Goal: Task Accomplishment & Management: Complete application form

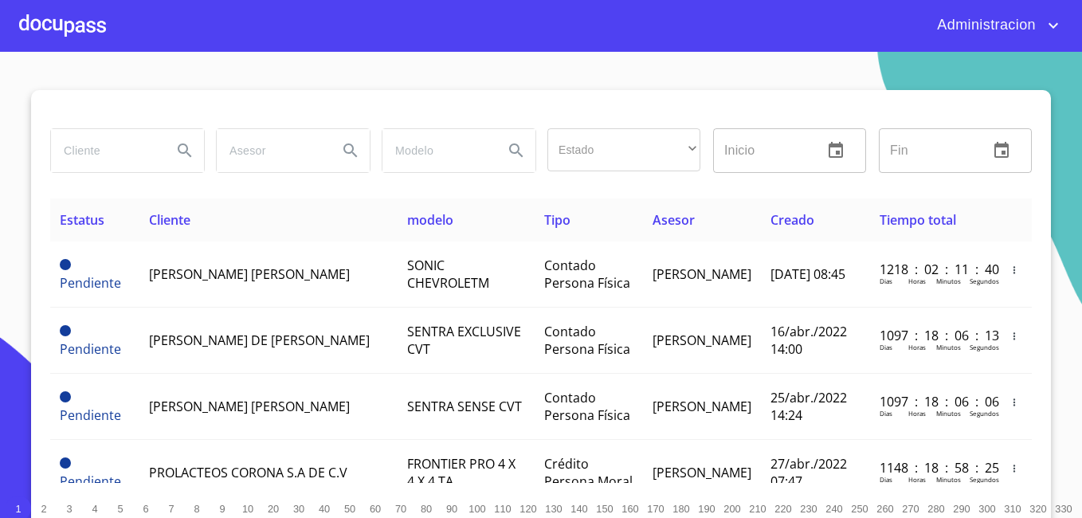
click at [146, 148] on input "search" at bounding box center [105, 150] width 108 height 43
type input "[PERSON_NAME] [PERSON_NAME]"
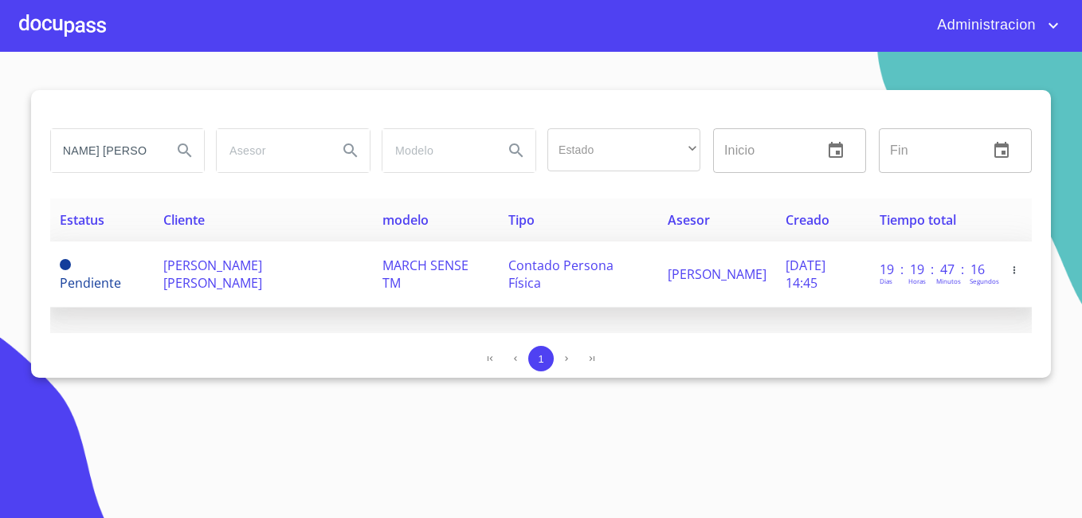
click at [383, 279] on td "MARCH SENSE TM" at bounding box center [436, 274] width 126 height 66
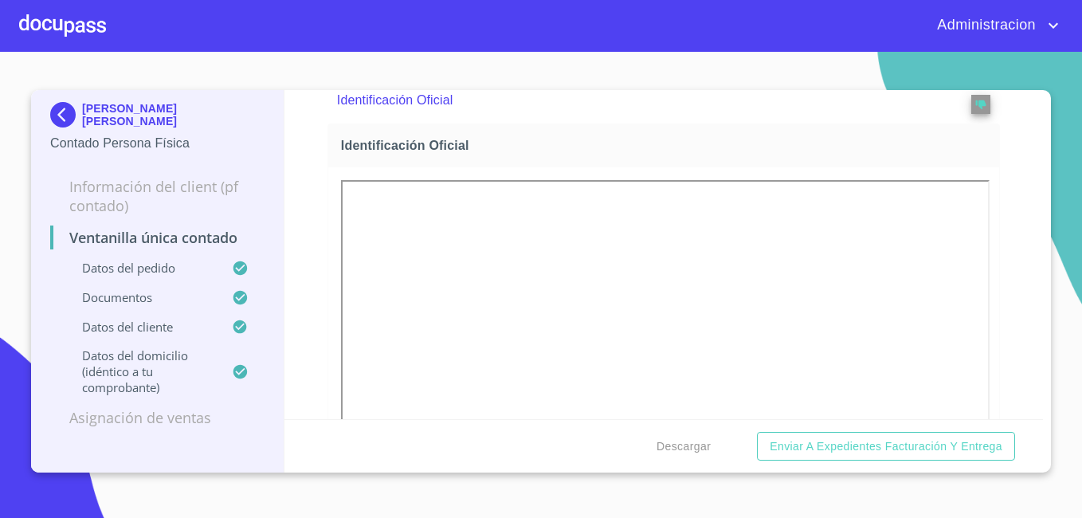
scroll to position [638, 0]
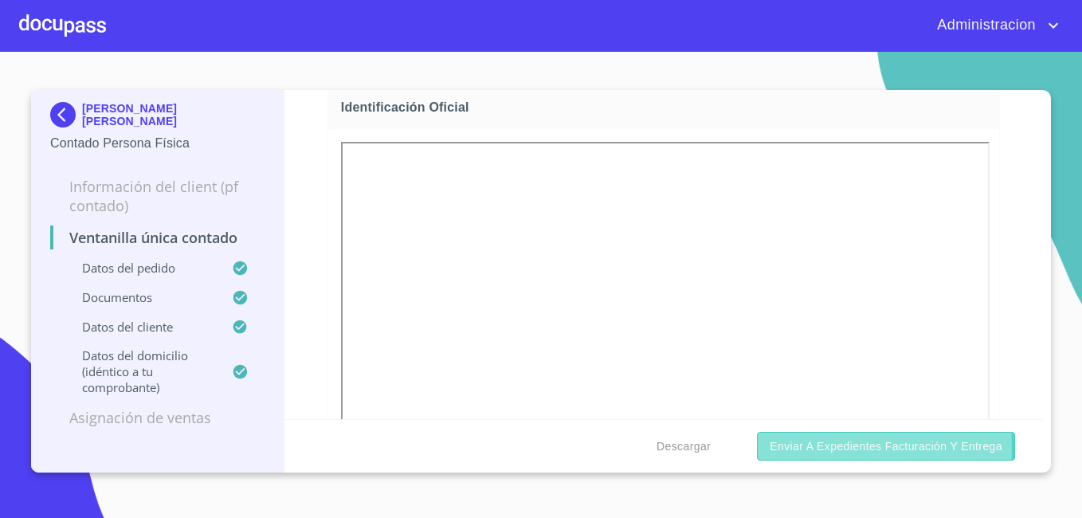
drag, startPoint x: 555, startPoint y: 221, endPoint x: 789, endPoint y: 449, distance: 326.3
click at [789, 449] on span "Enviar a Expedientes Facturación y Entrega" at bounding box center [886, 447] width 233 height 20
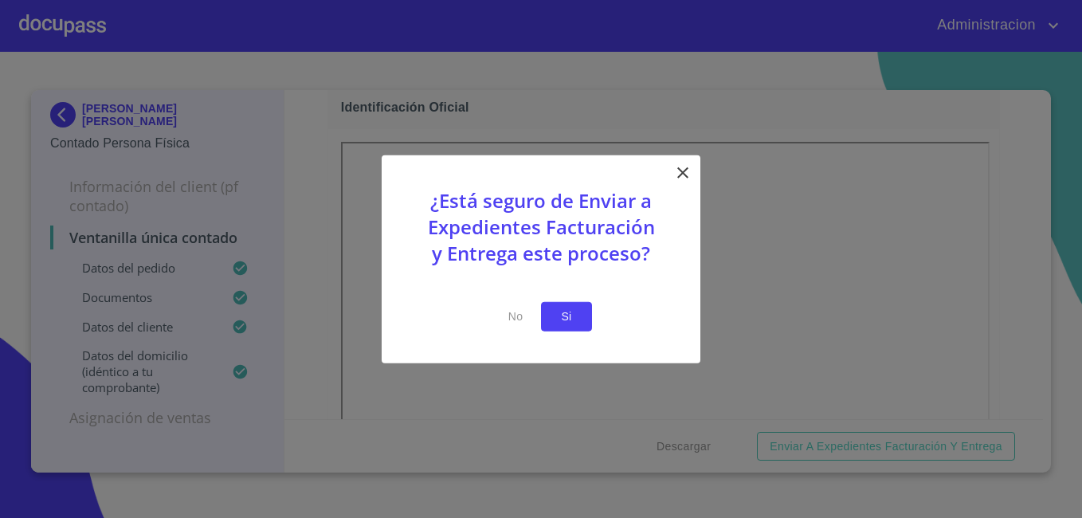
click at [565, 321] on span "Si" at bounding box center [567, 317] width 26 height 20
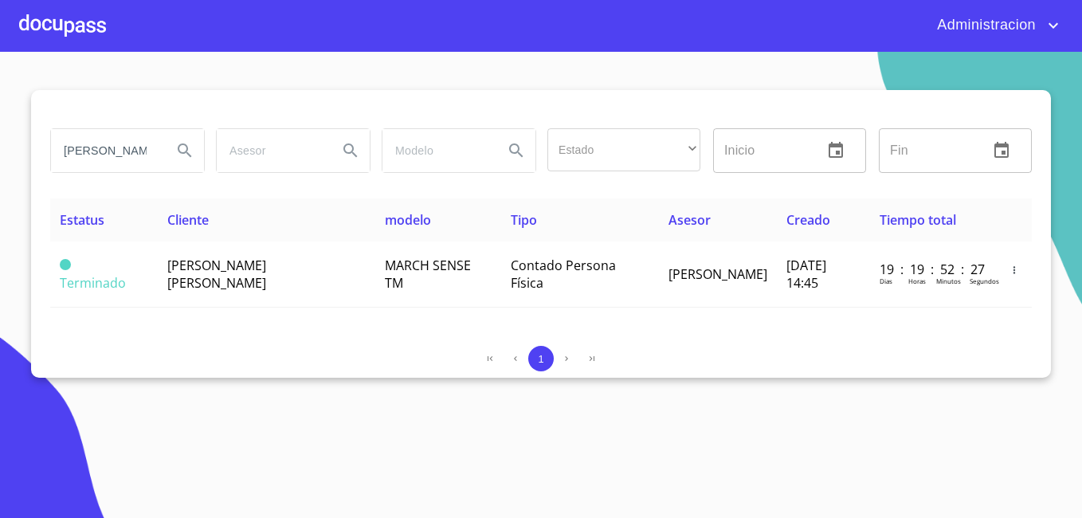
click at [125, 152] on input "[PERSON_NAME] [PERSON_NAME]" at bounding box center [105, 150] width 108 height 43
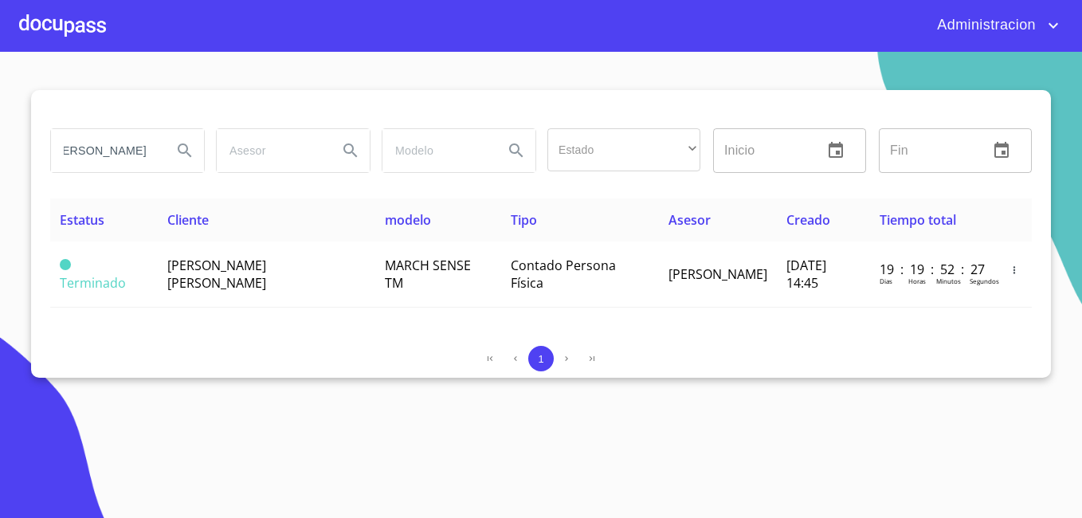
type input "[PERSON_NAME]"
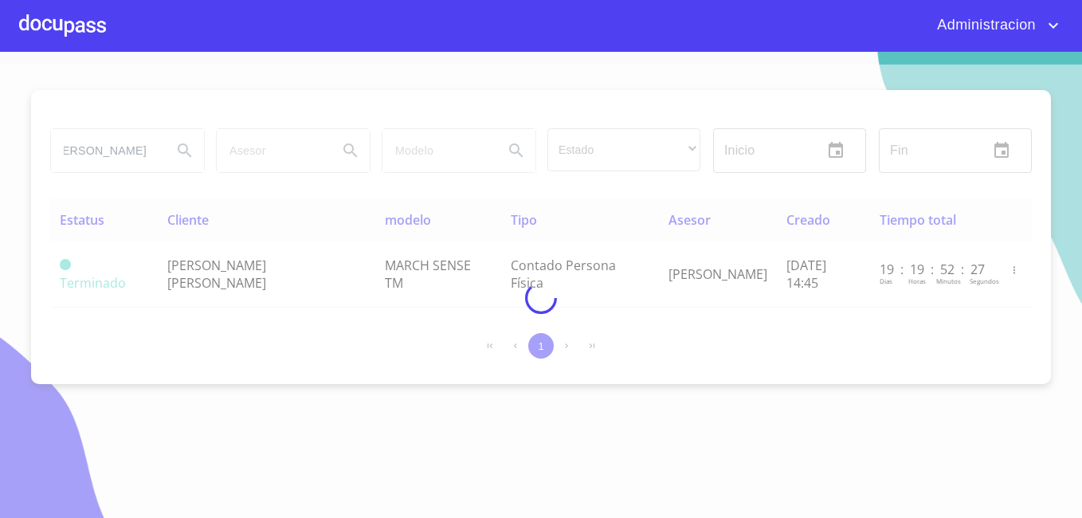
scroll to position [0, 0]
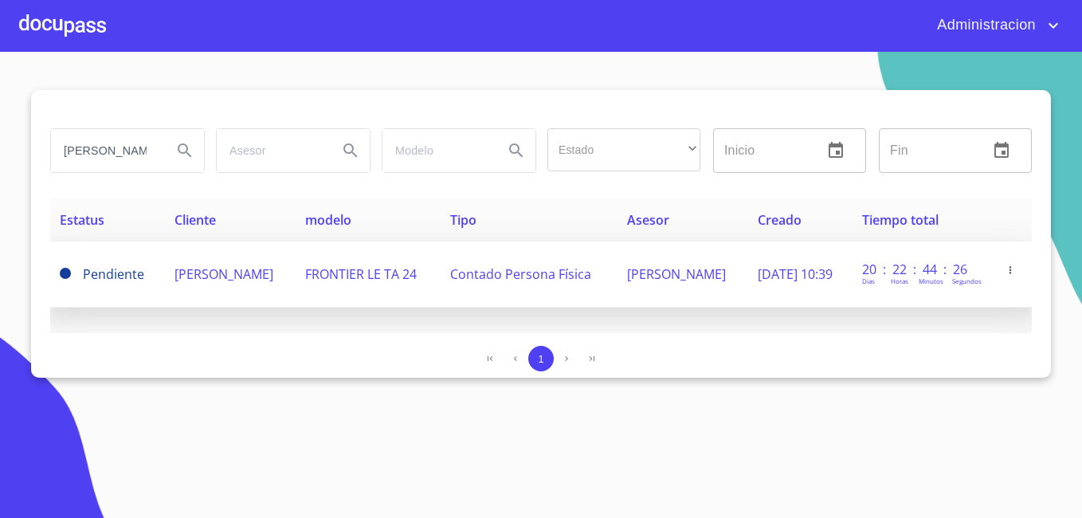
click at [295, 273] on td "[PERSON_NAME]" at bounding box center [230, 274] width 131 height 66
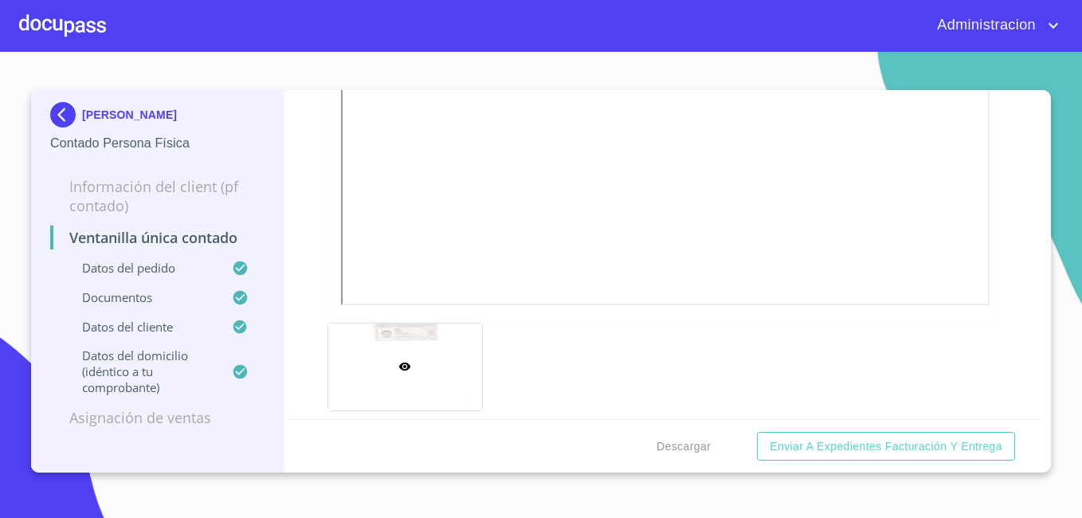
scroll to position [797, 0]
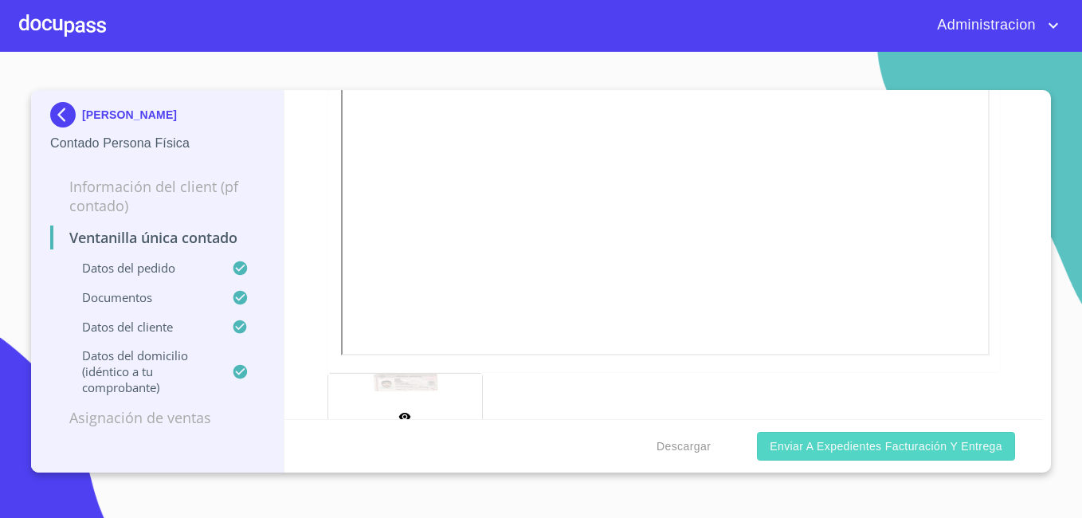
click at [845, 453] on span "Enviar a Expedientes Facturación y Entrega" at bounding box center [886, 447] width 233 height 20
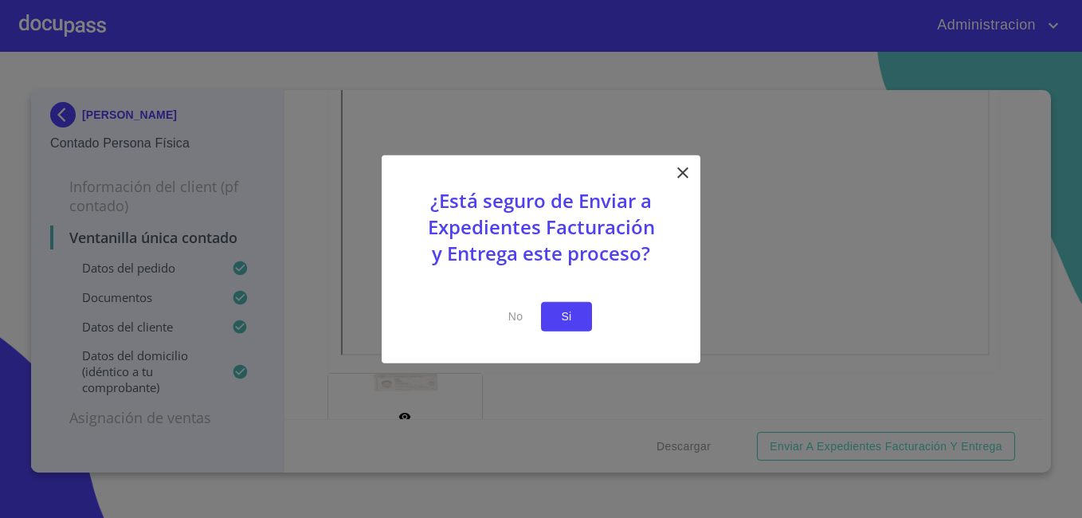
click at [560, 316] on span "Si" at bounding box center [567, 317] width 26 height 20
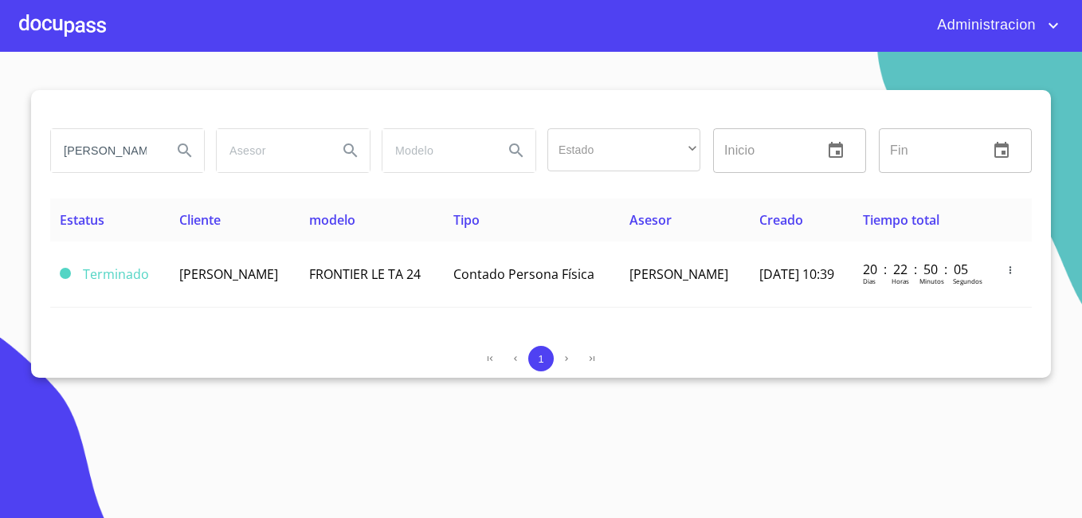
click at [124, 145] on input "[PERSON_NAME]" at bounding box center [105, 150] width 108 height 43
type input "[PERSON_NAME] [PERSON_NAME]"
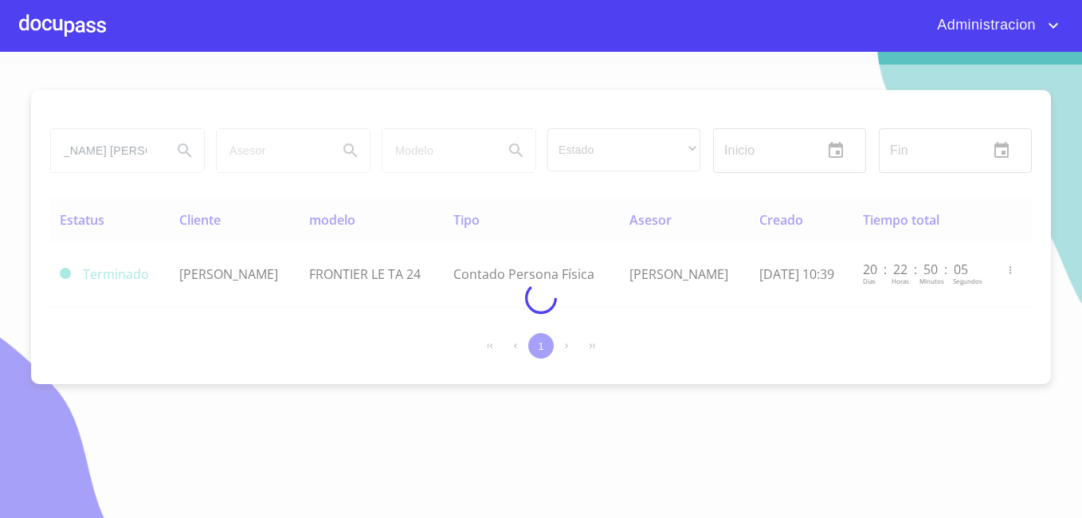
scroll to position [0, 0]
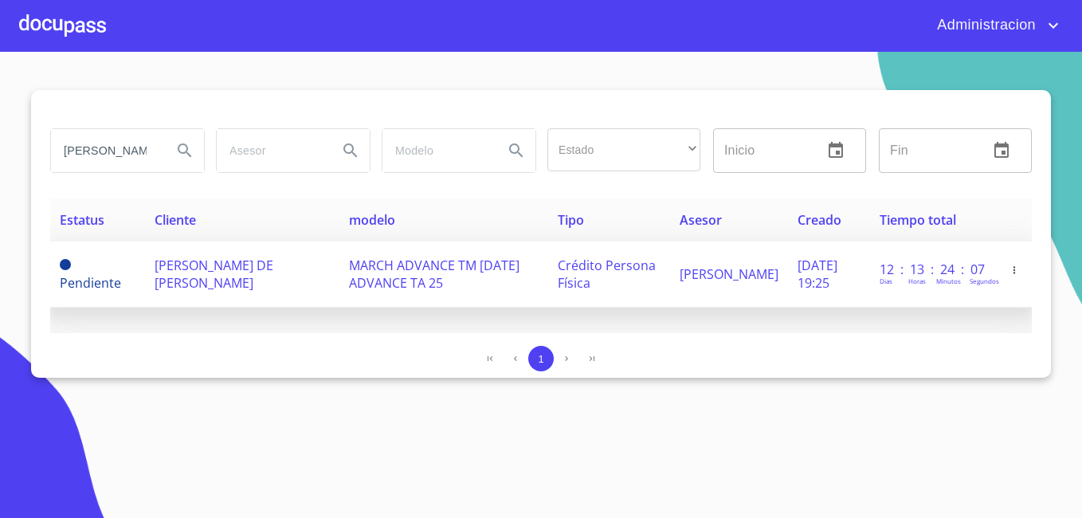
click at [209, 284] on span "[PERSON_NAME] DE [PERSON_NAME]" at bounding box center [214, 274] width 119 height 35
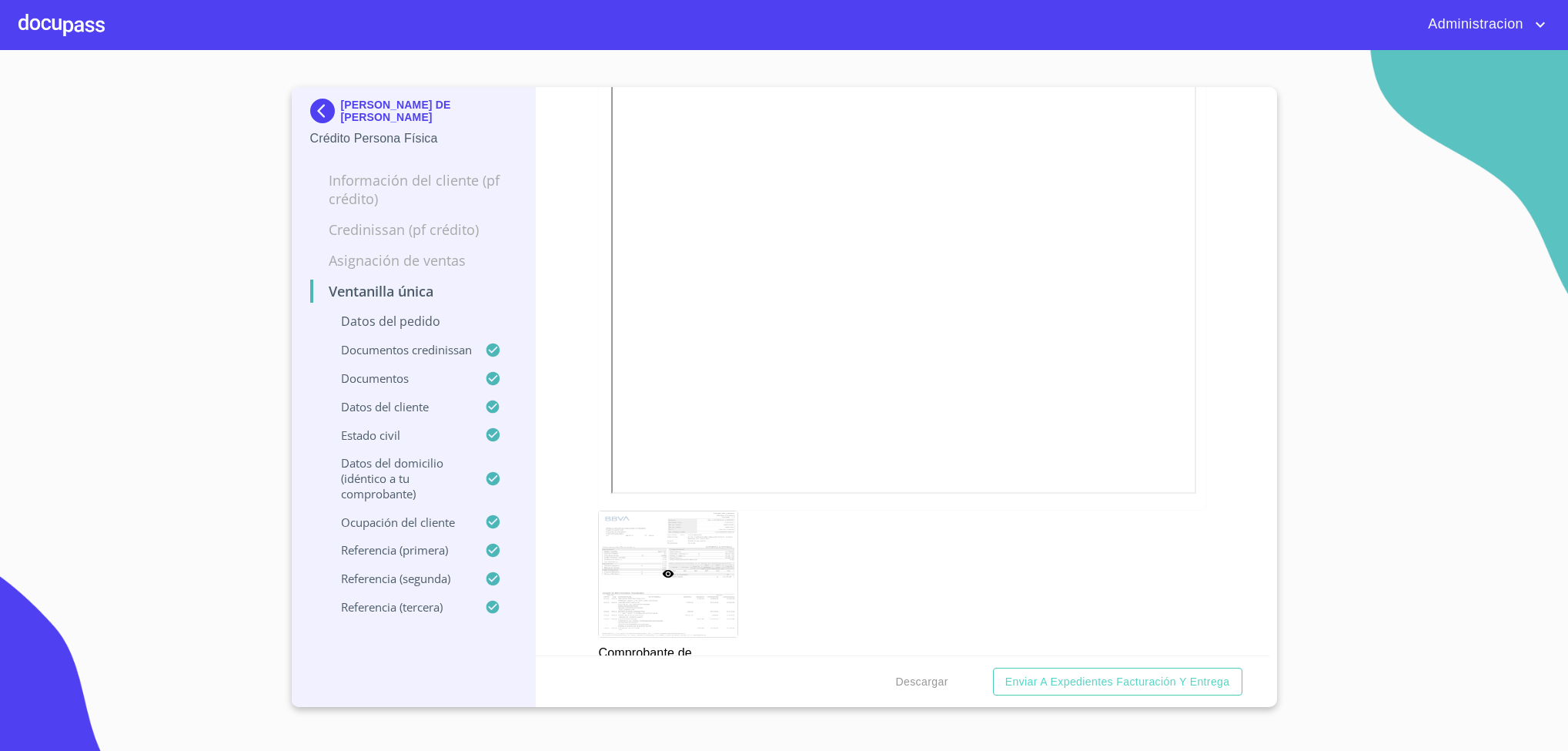
click at [367, 99] on p "[PERSON_NAME] DE [PERSON_NAME]" at bounding box center [429, 111] width 176 height 25
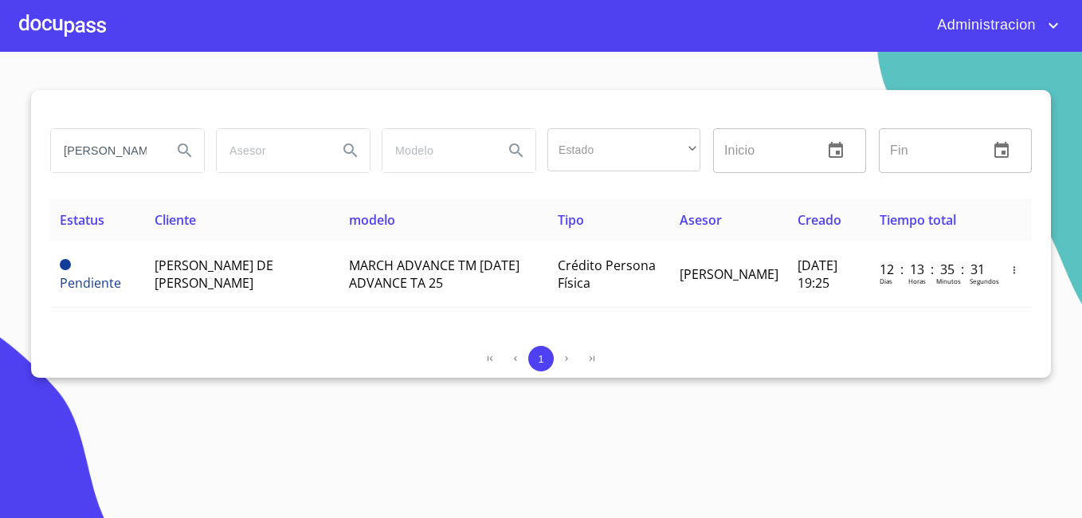
click at [144, 151] on input "[PERSON_NAME] [PERSON_NAME]" at bounding box center [105, 150] width 108 height 43
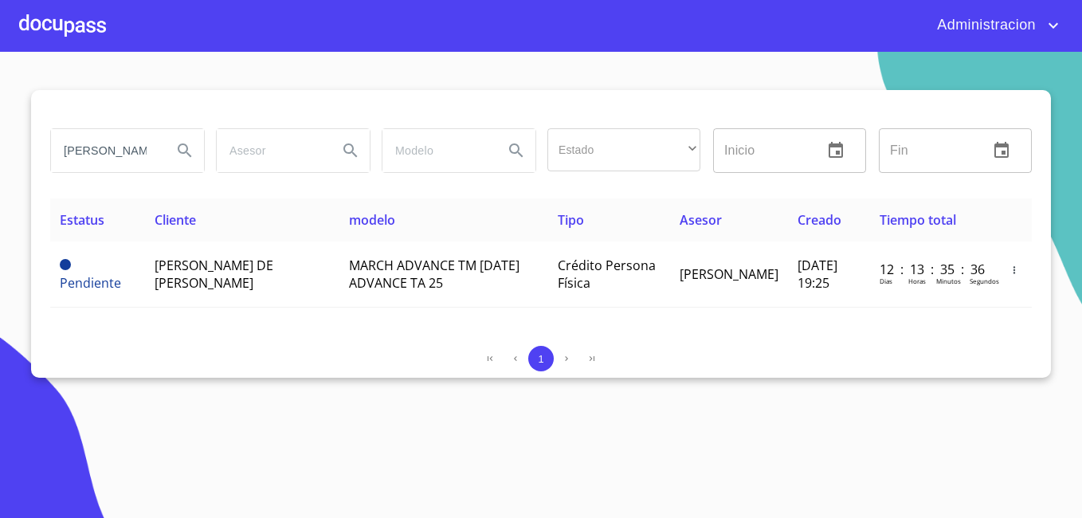
scroll to position [0, 1]
type input "[PERSON_NAME] de la [PERSON_NAME]"
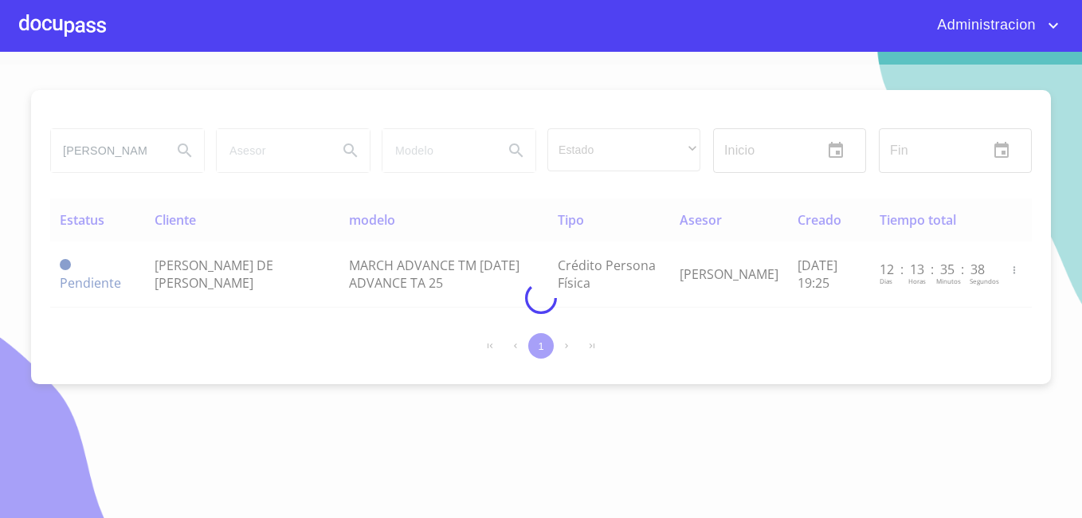
scroll to position [0, 0]
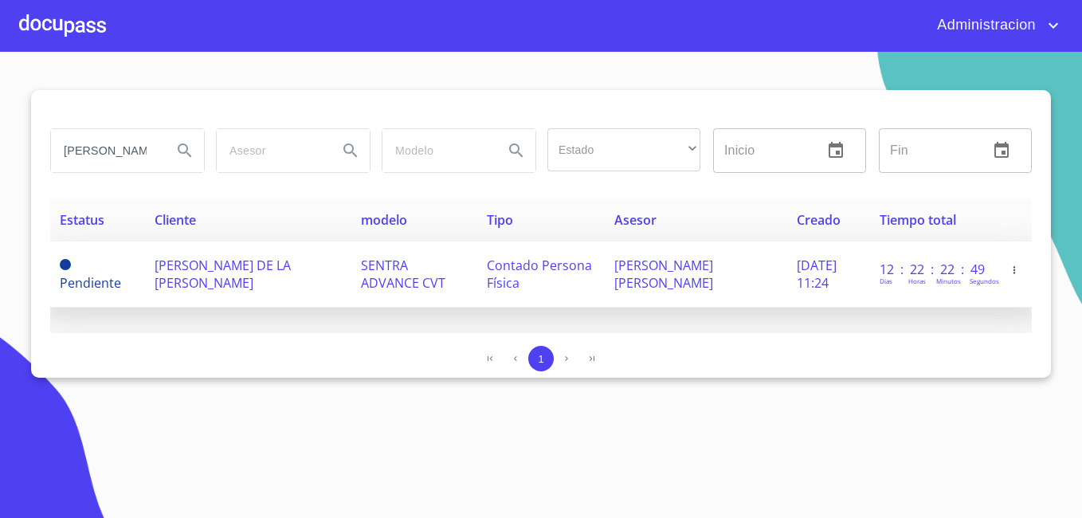
click at [487, 275] on span "Contado Persona Física" at bounding box center [539, 274] width 105 height 35
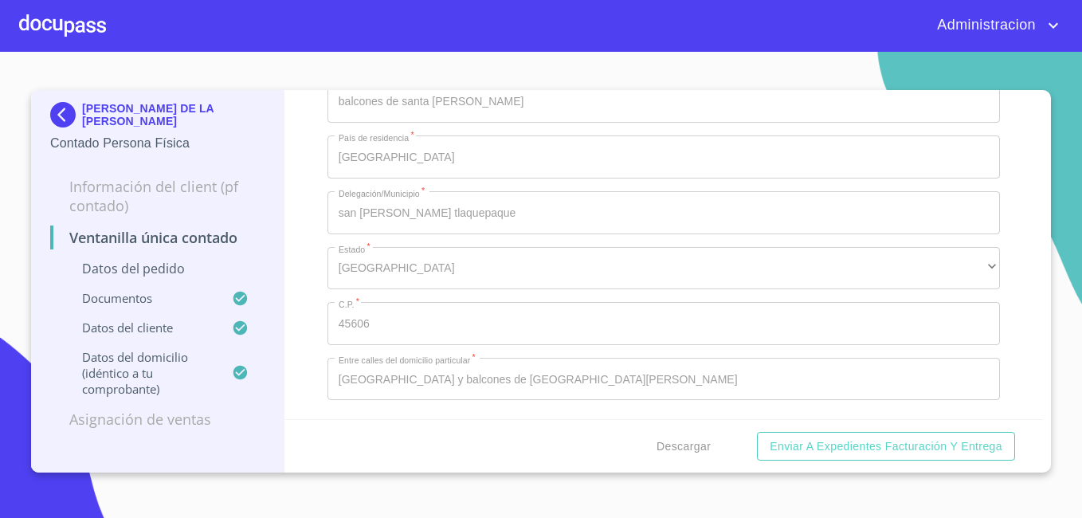
scroll to position [4766, 0]
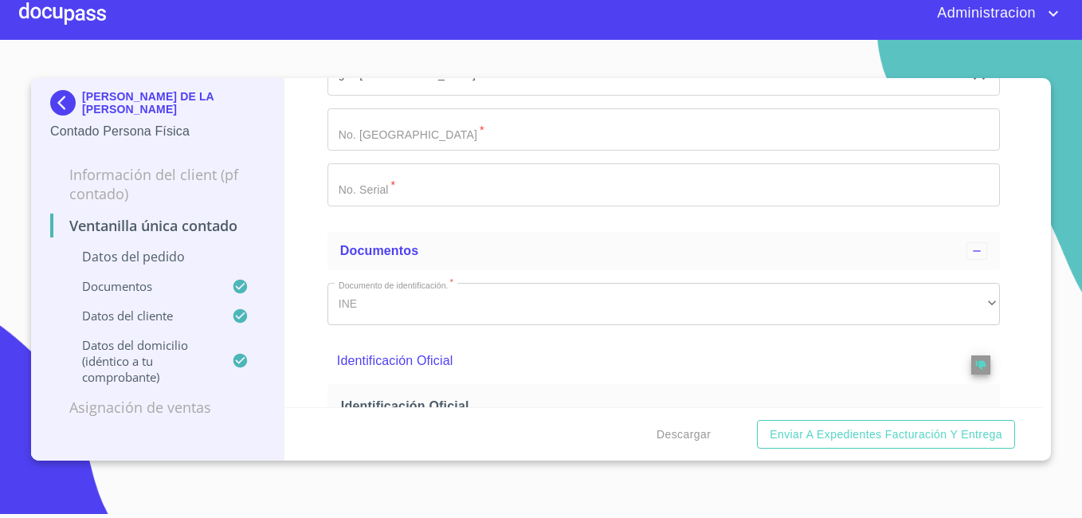
scroll to position [0, 0]
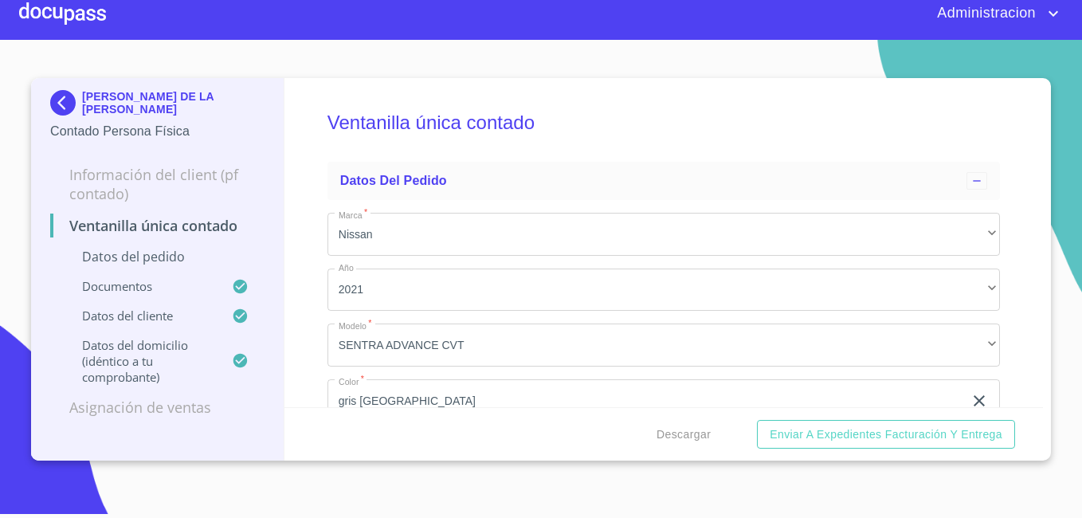
click at [103, 108] on p "[PERSON_NAME] DE LA [PERSON_NAME]" at bounding box center [173, 103] width 182 height 26
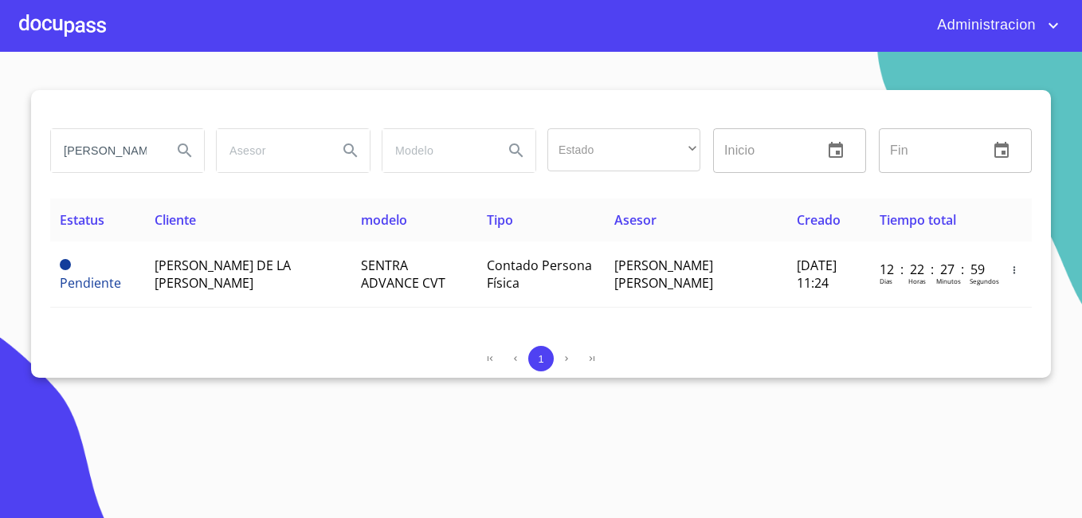
click at [120, 160] on input "[PERSON_NAME] de la [PERSON_NAME]" at bounding box center [105, 150] width 108 height 43
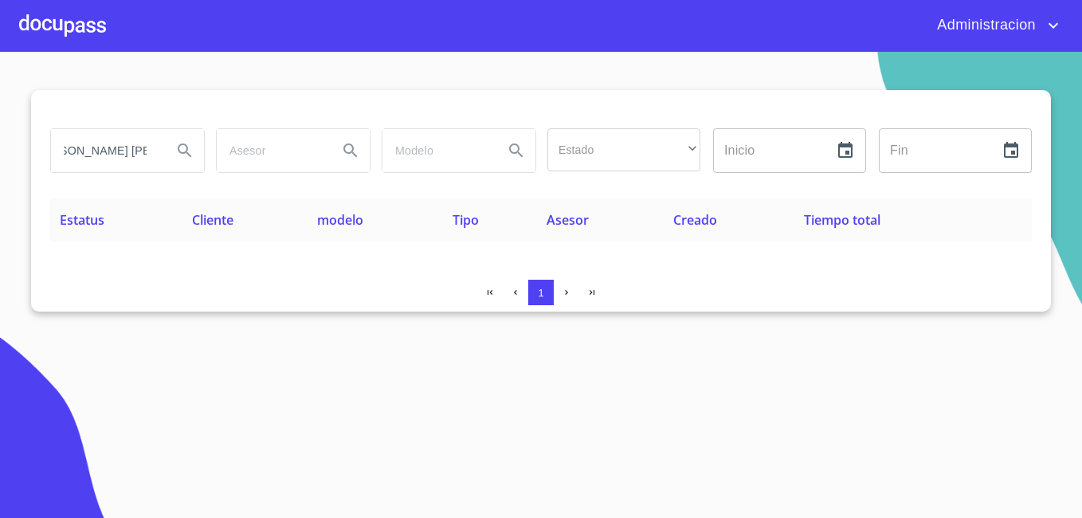
click at [105, 152] on input "[PERSON_NAME] [PERSON_NAME]" at bounding box center [105, 150] width 108 height 43
type input "[PERSON_NAME]"
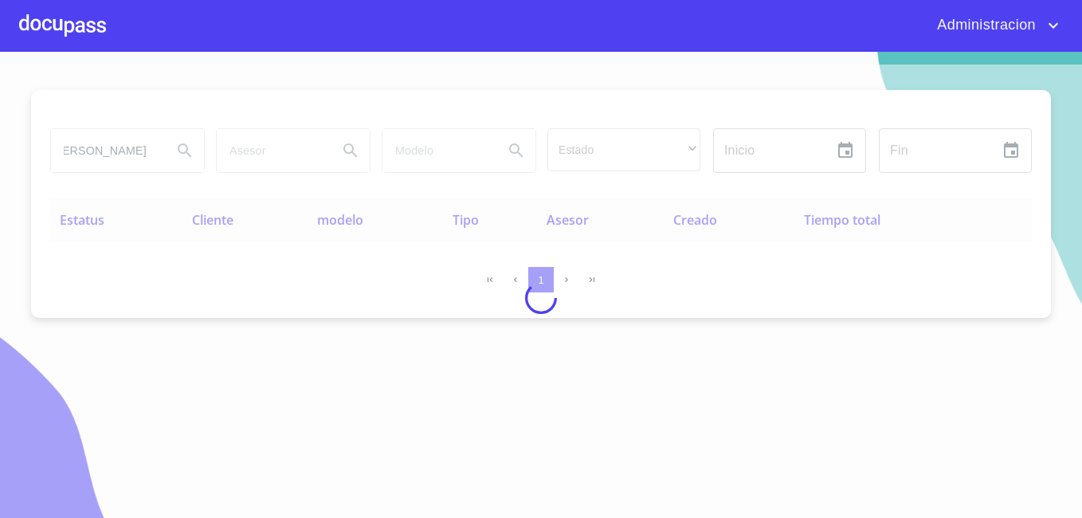
scroll to position [0, 0]
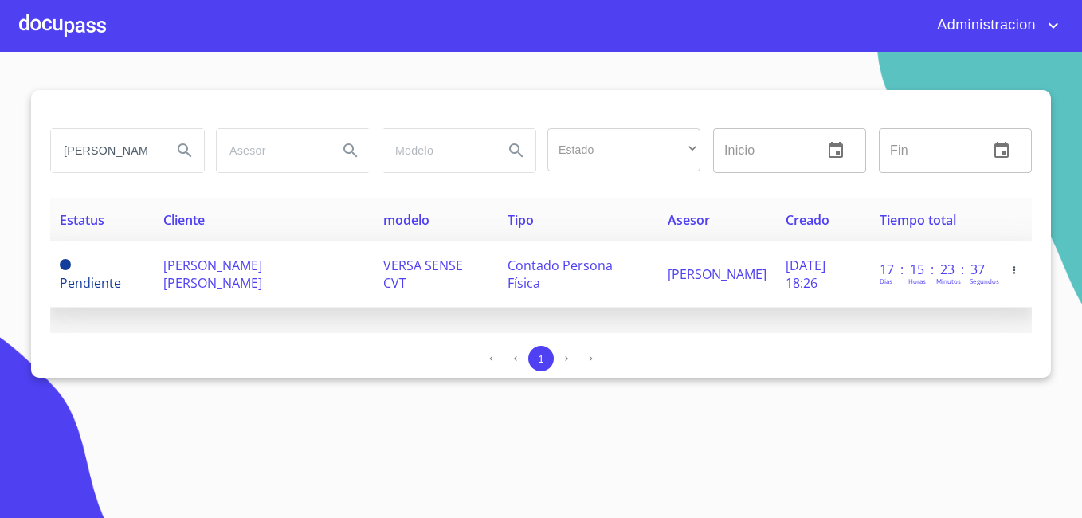
click at [225, 244] on td "[PERSON_NAME] [PERSON_NAME]" at bounding box center [264, 274] width 220 height 66
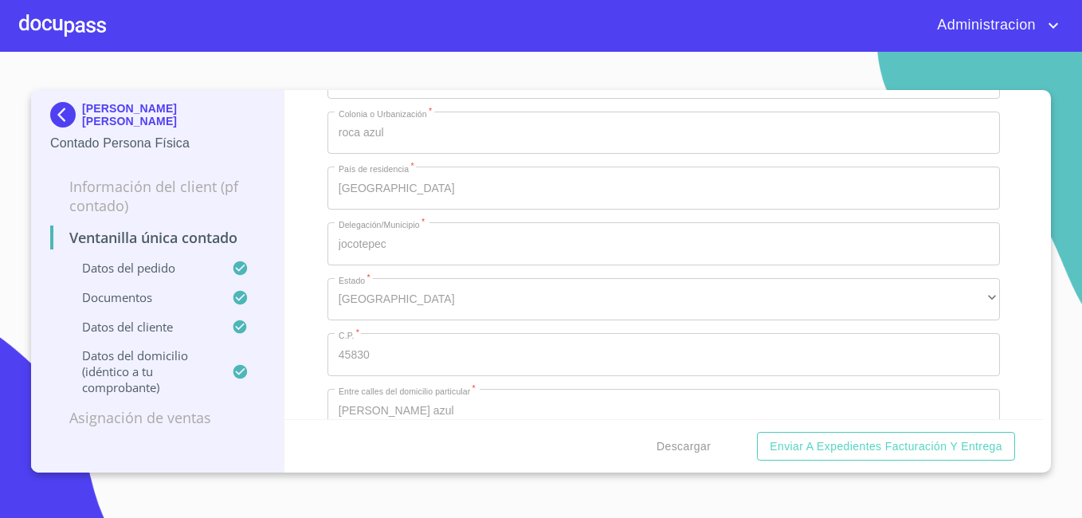
scroll to position [4350, 0]
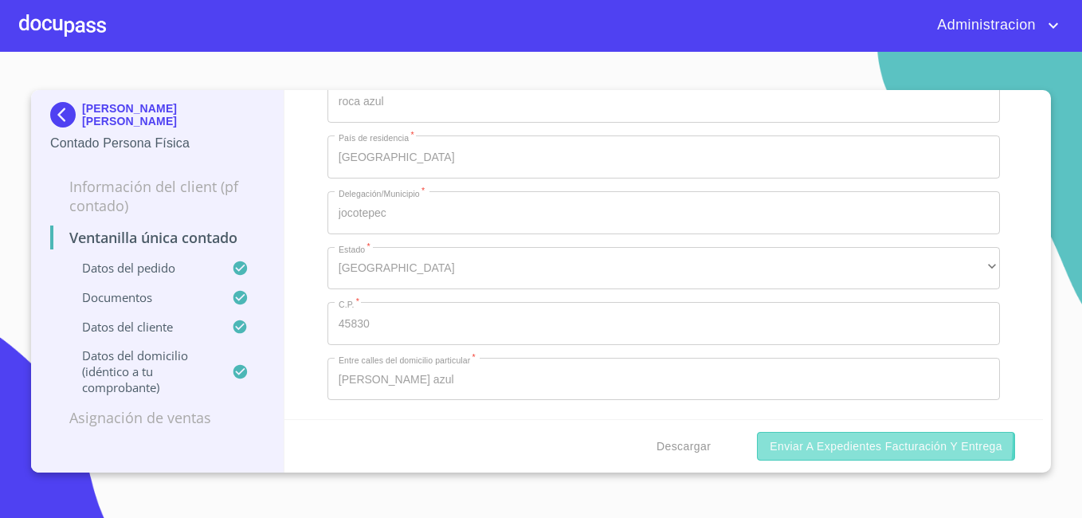
click at [800, 437] on span "Enviar a Expedientes Facturación y Entrega" at bounding box center [886, 447] width 233 height 20
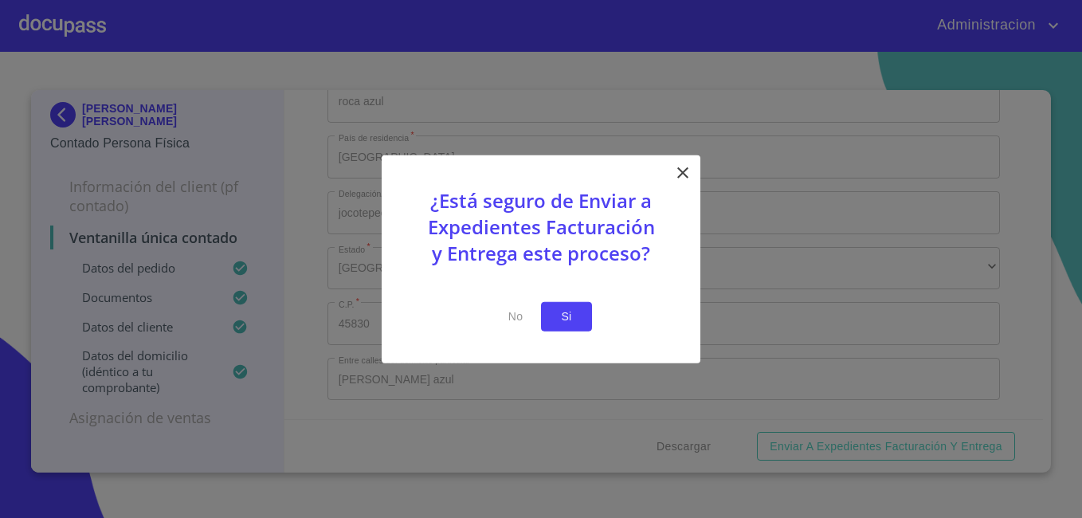
click at [546, 305] on button "Si" at bounding box center [566, 316] width 51 height 29
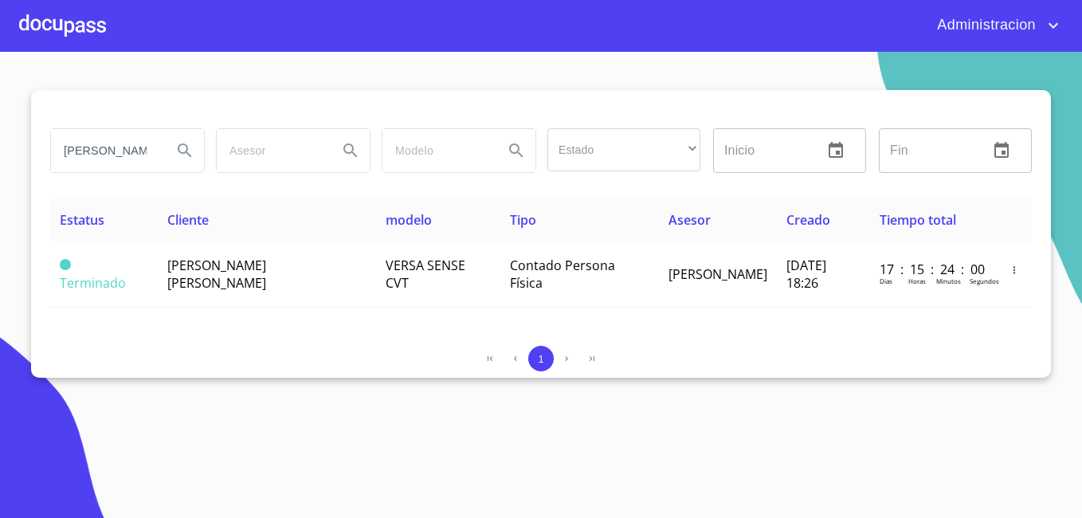
click at [131, 147] on input "[PERSON_NAME]" at bounding box center [105, 150] width 108 height 43
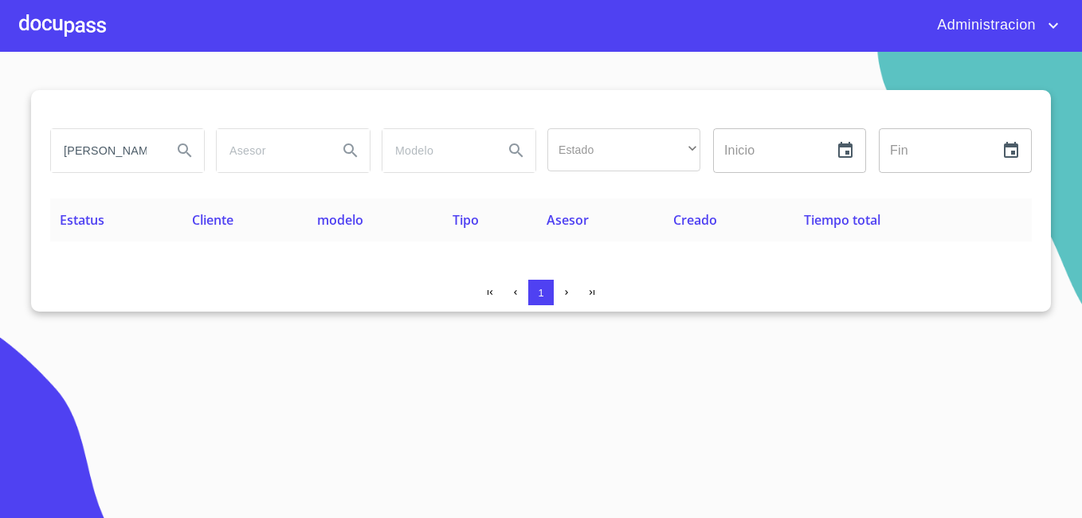
click at [131, 147] on input "[PERSON_NAME]" at bounding box center [105, 150] width 108 height 43
type input "[PERSON_NAME]"
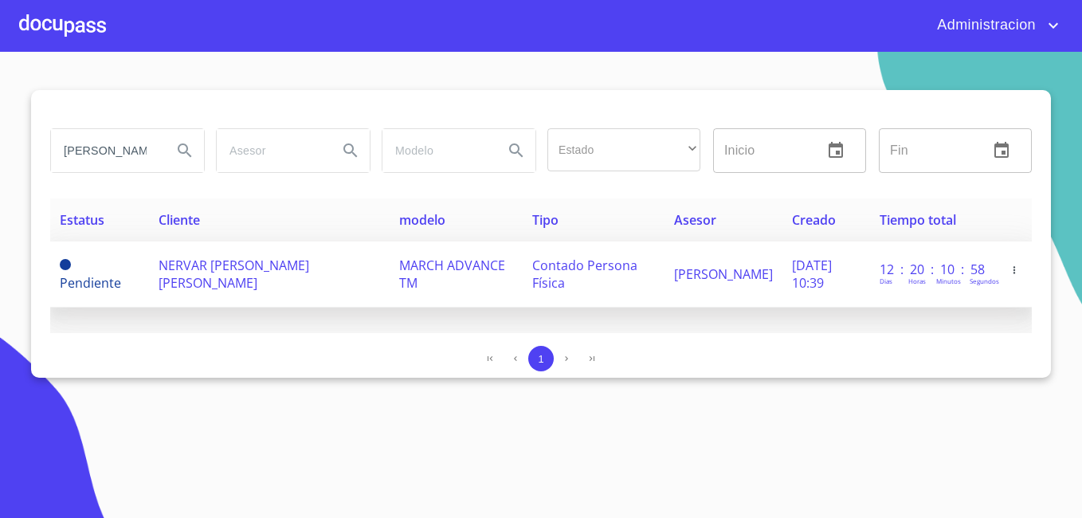
click at [171, 277] on span "NERVAR [PERSON_NAME] [PERSON_NAME]" at bounding box center [234, 274] width 151 height 35
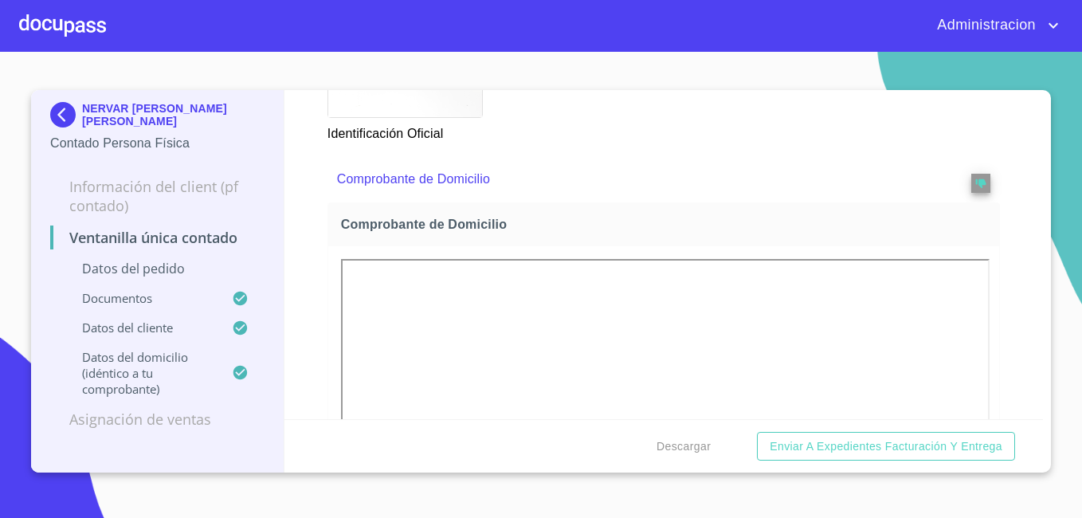
scroll to position [1355, 0]
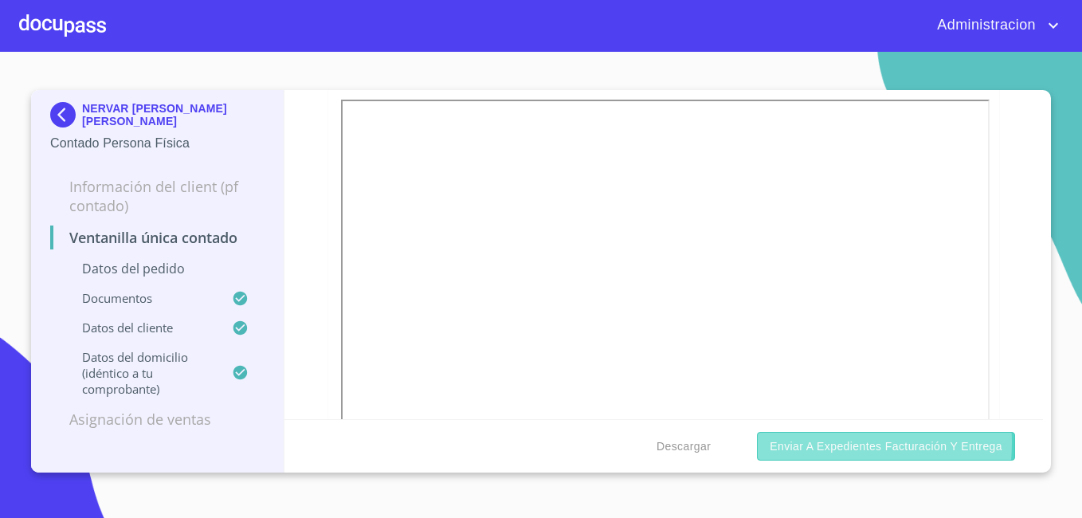
click at [816, 442] on span "Enviar a Expedientes Facturación y Entrega" at bounding box center [886, 447] width 233 height 20
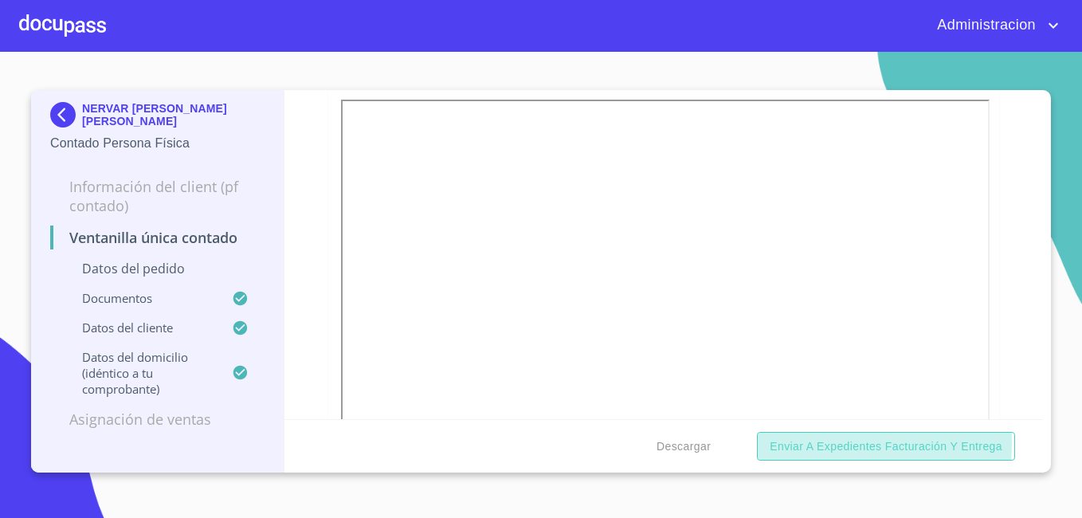
scroll to position [357, 0]
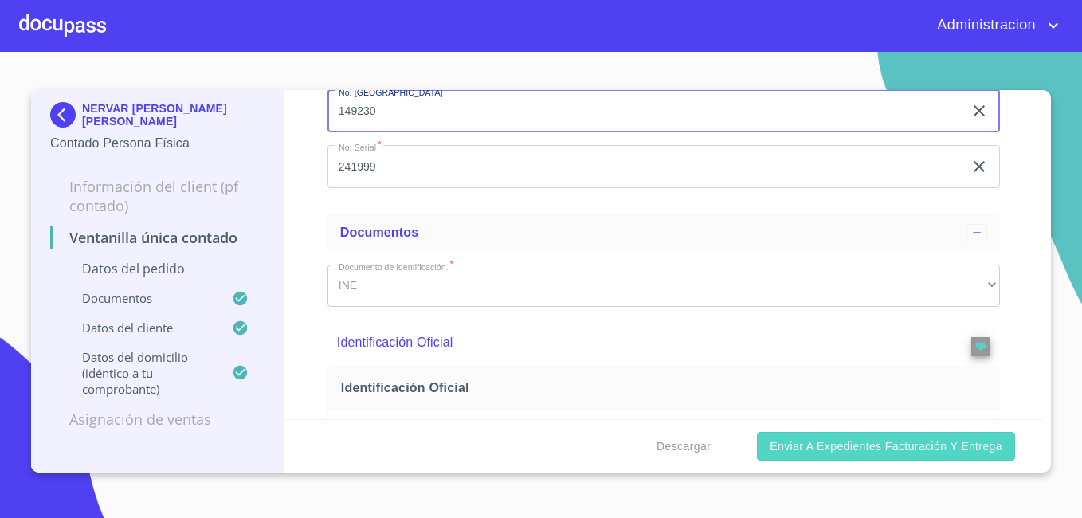
type input "149230"
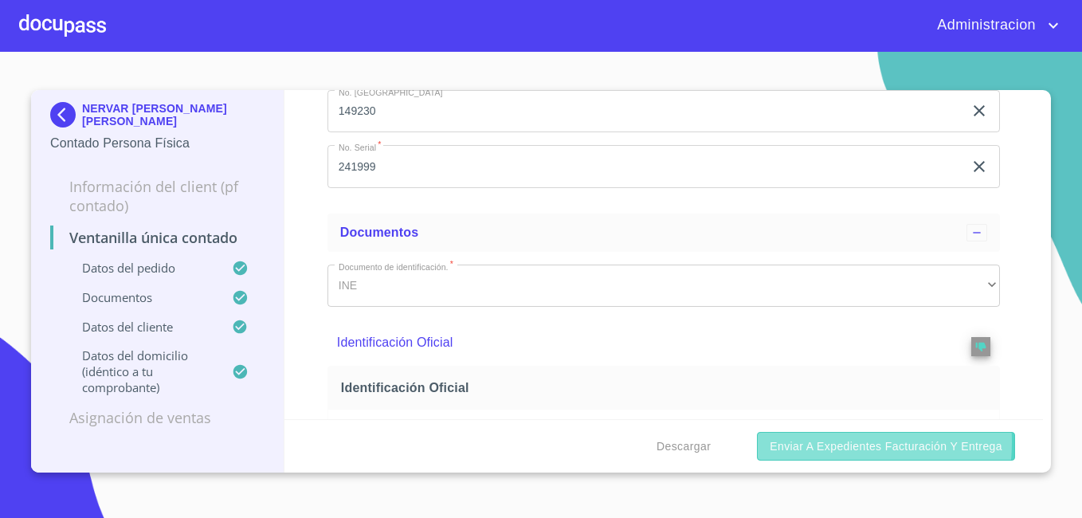
click at [818, 441] on span "Enviar a Expedientes Facturación y Entrega" at bounding box center [886, 447] width 233 height 20
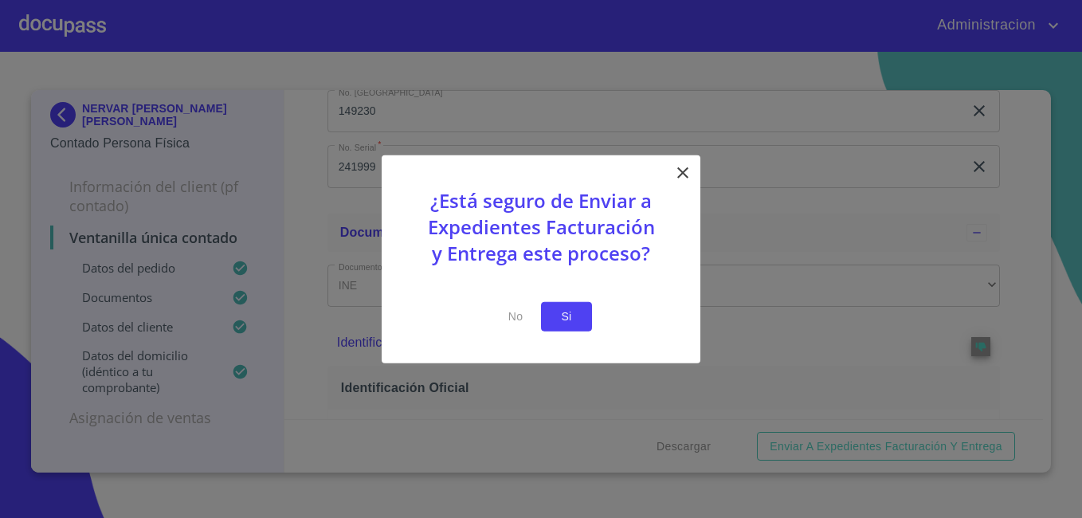
click at [569, 315] on span "Si" at bounding box center [567, 317] width 26 height 20
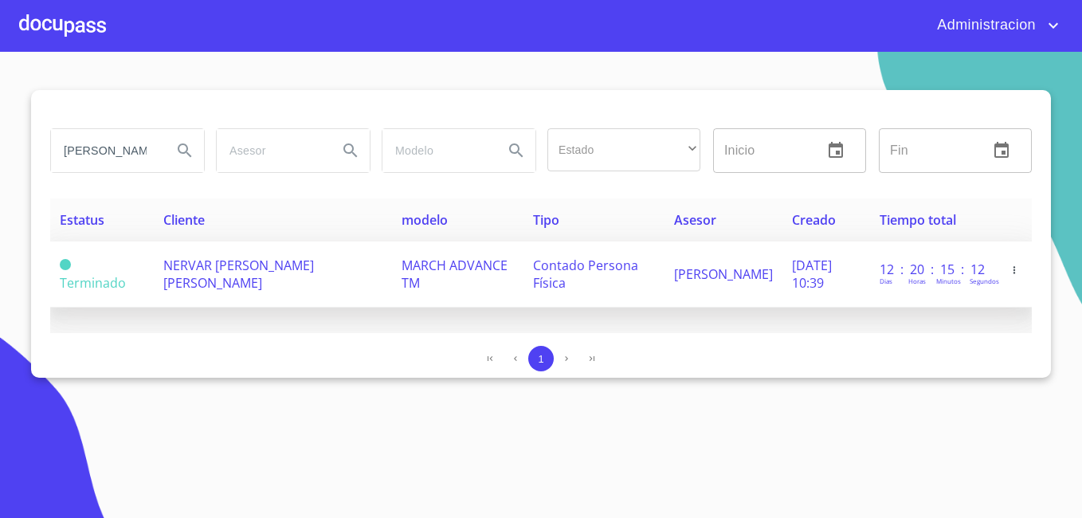
click at [392, 289] on td "MARCH ADVANCE TM" at bounding box center [457, 274] width 131 height 66
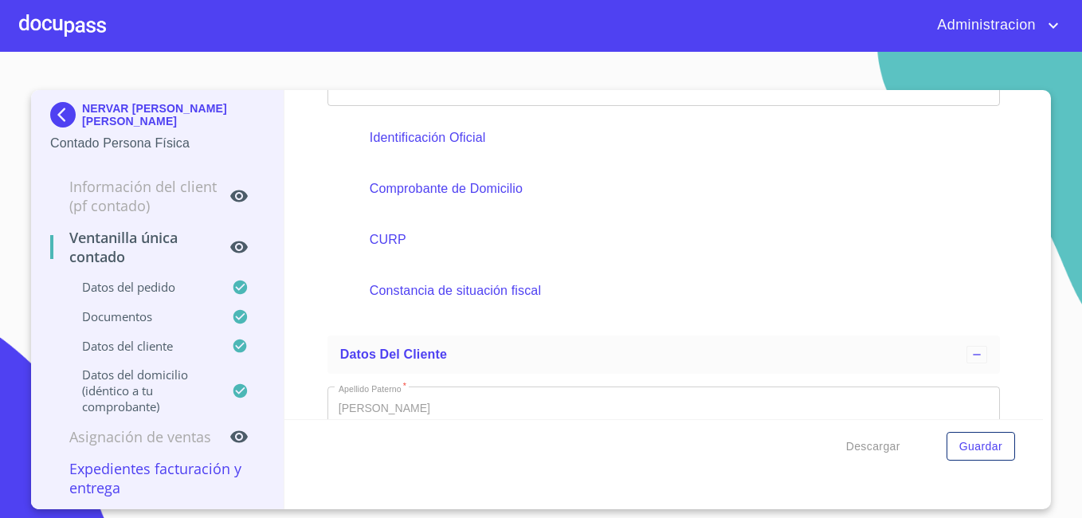
scroll to position [602, 0]
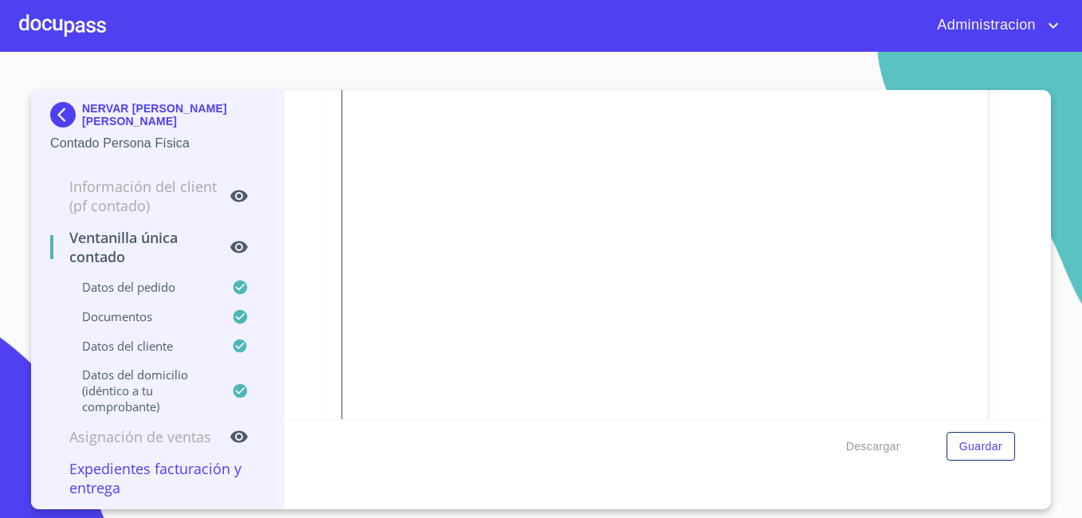
scroll to position [2709, 0]
